Goal: Transaction & Acquisition: Download file/media

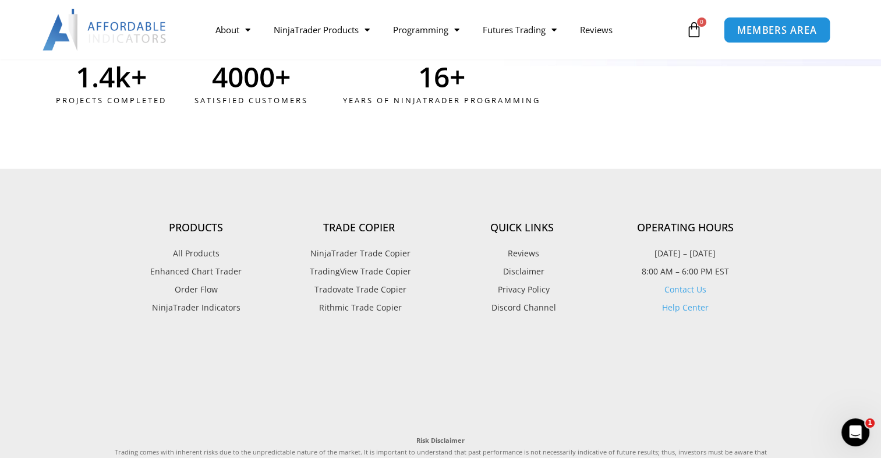
click at [793, 37] on link "MEMBERS AREA" at bounding box center [777, 29] width 107 height 26
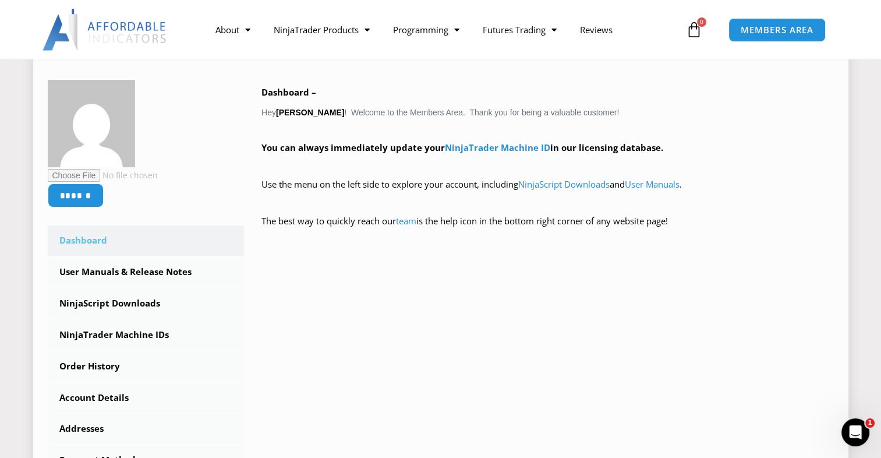
scroll to position [175, 0]
click at [123, 305] on link "NinjaScript Downloads" at bounding box center [146, 303] width 197 height 30
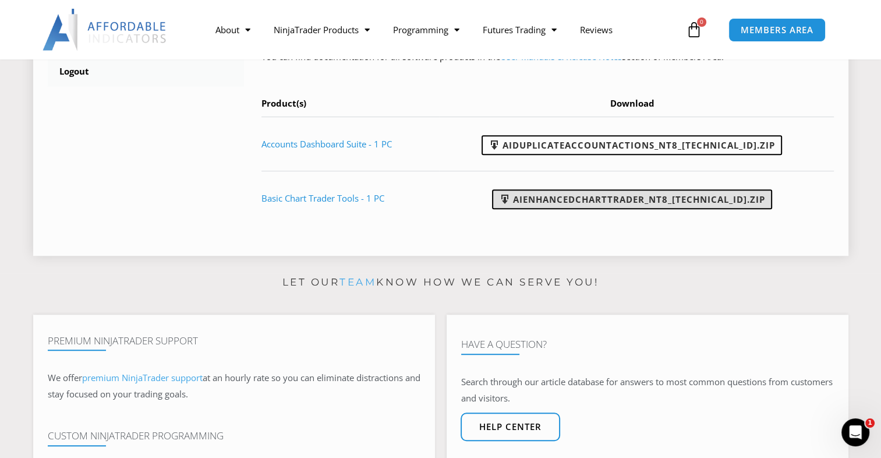
click at [603, 202] on link "AIEnhancedChartTrader_NT8_25.1.31.1.zip" at bounding box center [632, 199] width 280 height 20
